Goal: Task Accomplishment & Management: Use online tool/utility

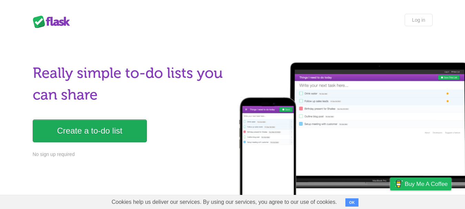
click at [139, 134] on link "Create a to-do list" at bounding box center [90, 131] width 114 height 23
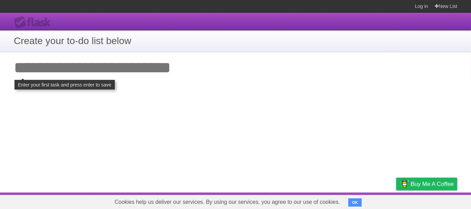
click at [77, 69] on input "Add your first task" at bounding box center [235, 68] width 471 height 32
click at [450, 10] on link "New List" at bounding box center [445, 6] width 22 height 12
click at [74, 81] on input "Add your first task" at bounding box center [235, 68] width 471 height 32
type input "*"
click at [410, 182] on span "Buy me a coffee" at bounding box center [431, 184] width 43 height 12
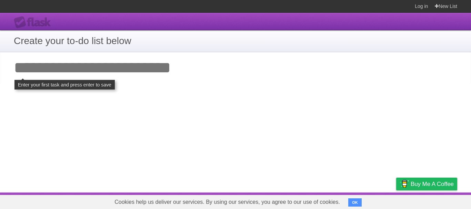
click at [61, 68] on input "Add your first task" at bounding box center [235, 68] width 471 height 32
click at [90, 43] on h1 "Create your to-do list below" at bounding box center [235, 41] width 443 height 14
